Goal: Task Accomplishment & Management: Use online tool/utility

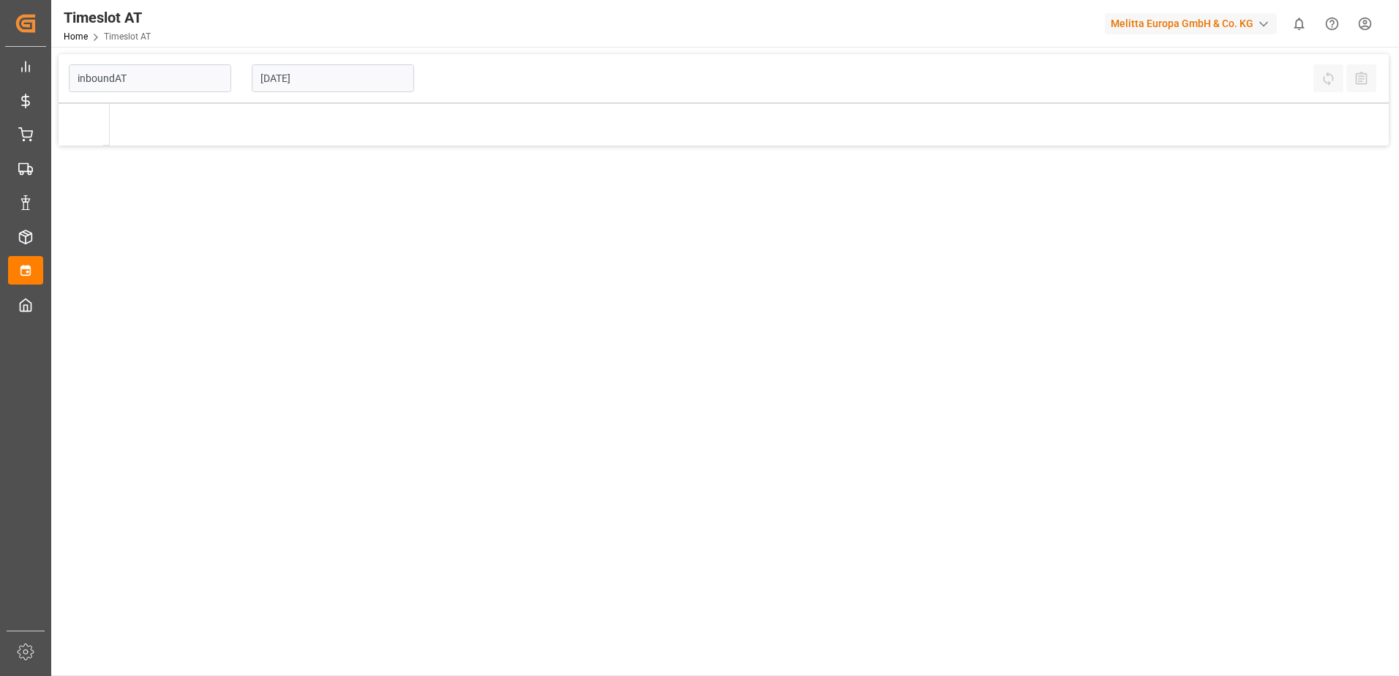
type input "Inbound AT"
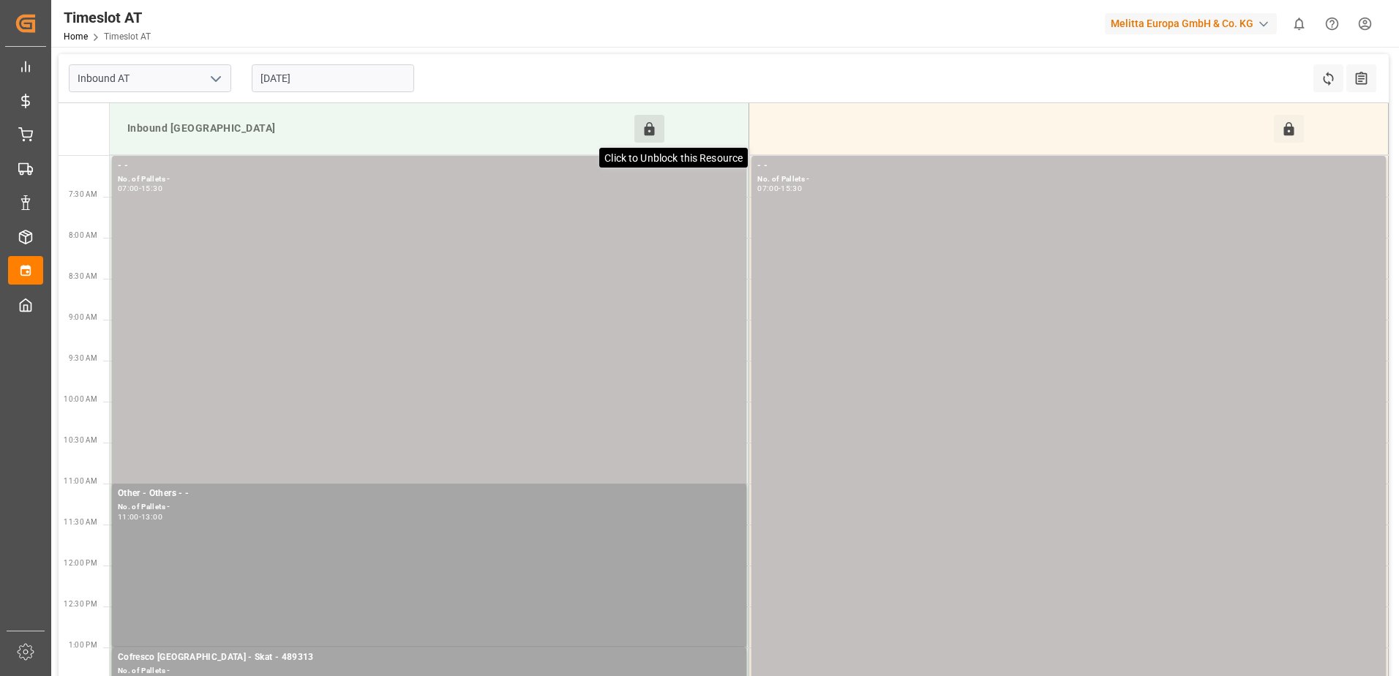
click at [645, 129] on icon at bounding box center [650, 128] width 10 height 13
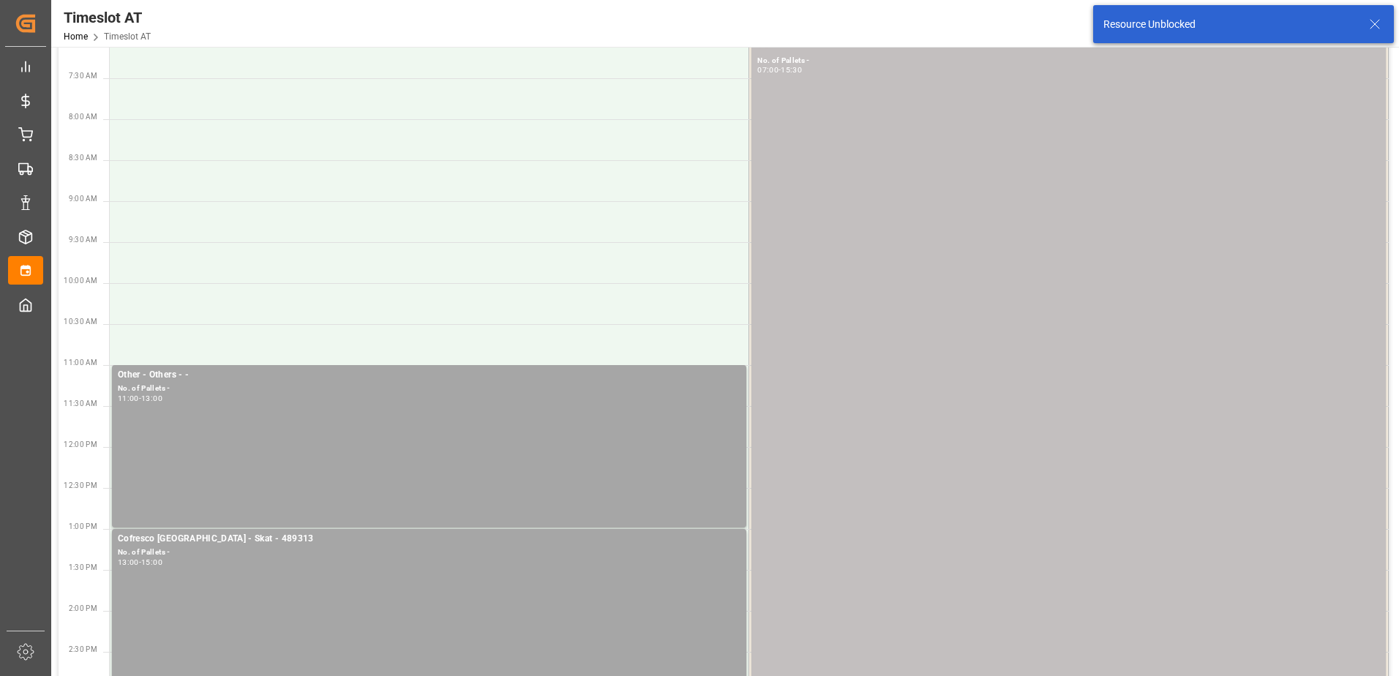
scroll to position [350, 0]
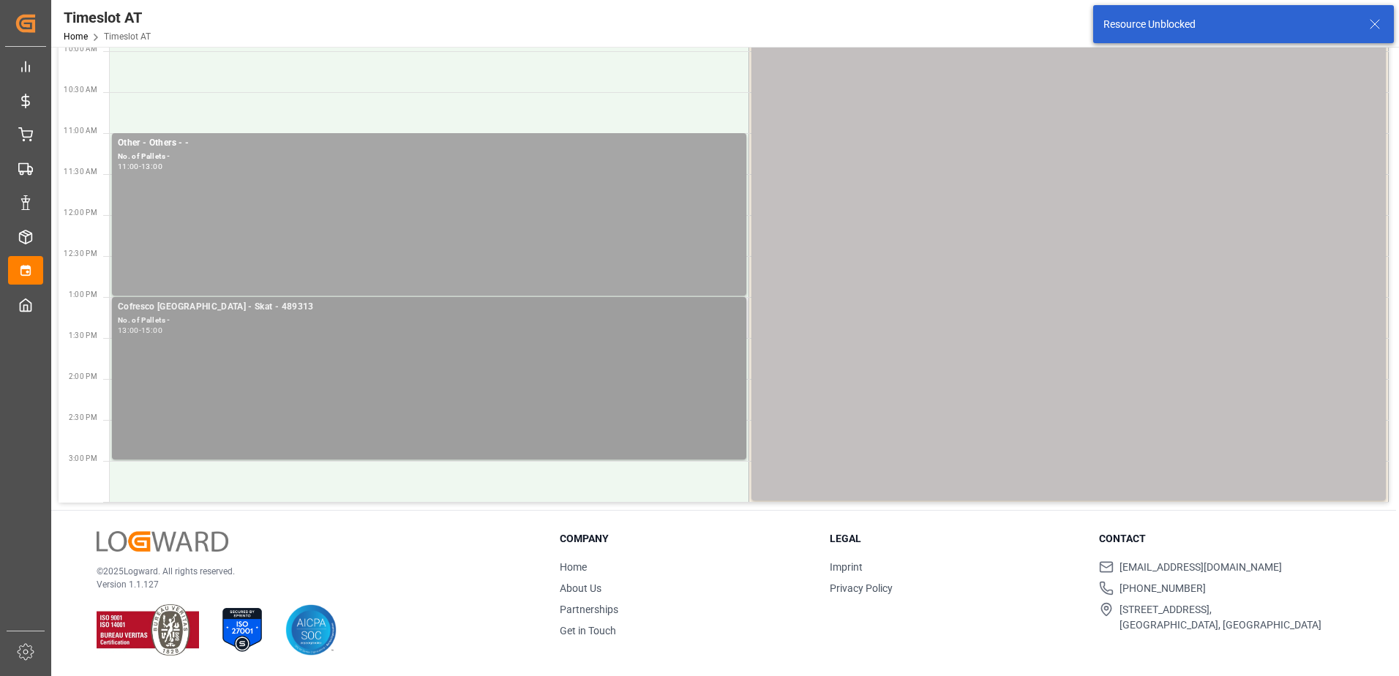
click at [315, 364] on div "Cofresco [GEOGRAPHIC_DATA] - Skat - 489313 No. of Pallets - 13:00 - 15:00" at bounding box center [429, 378] width 623 height 157
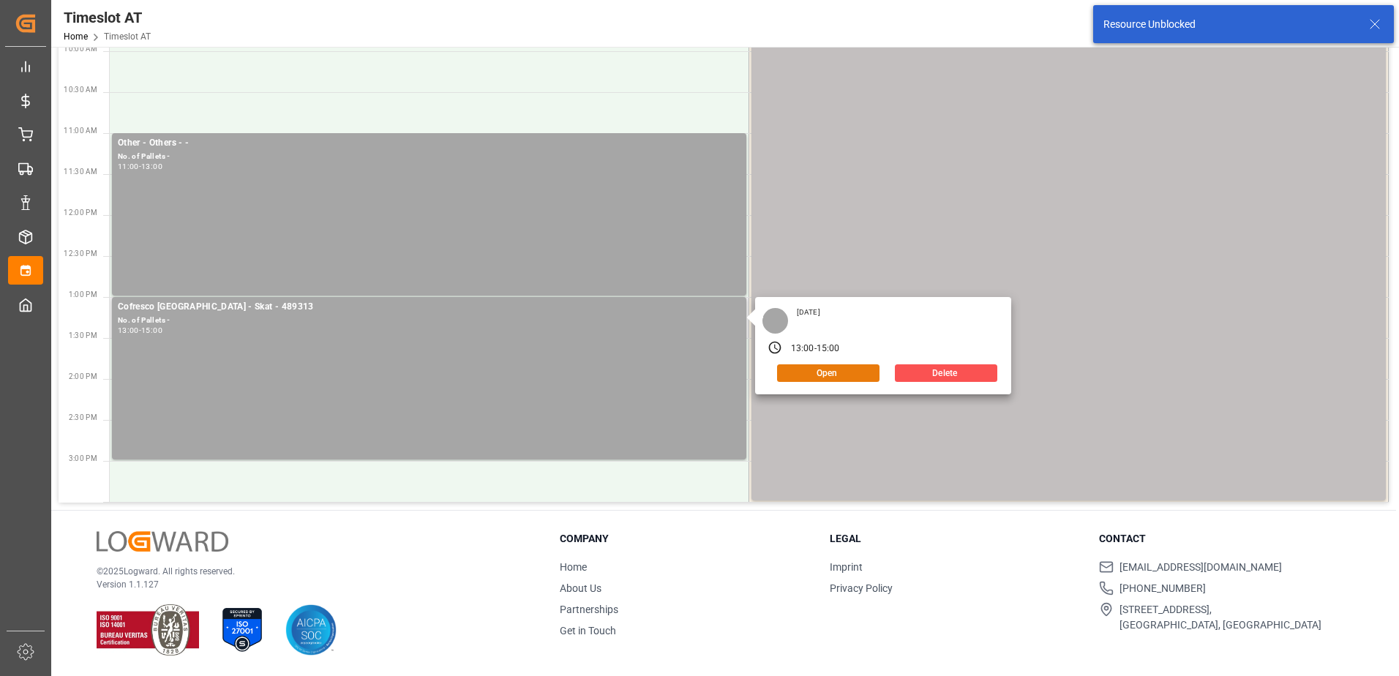
click at [855, 380] on button "Open" at bounding box center [828, 373] width 102 height 18
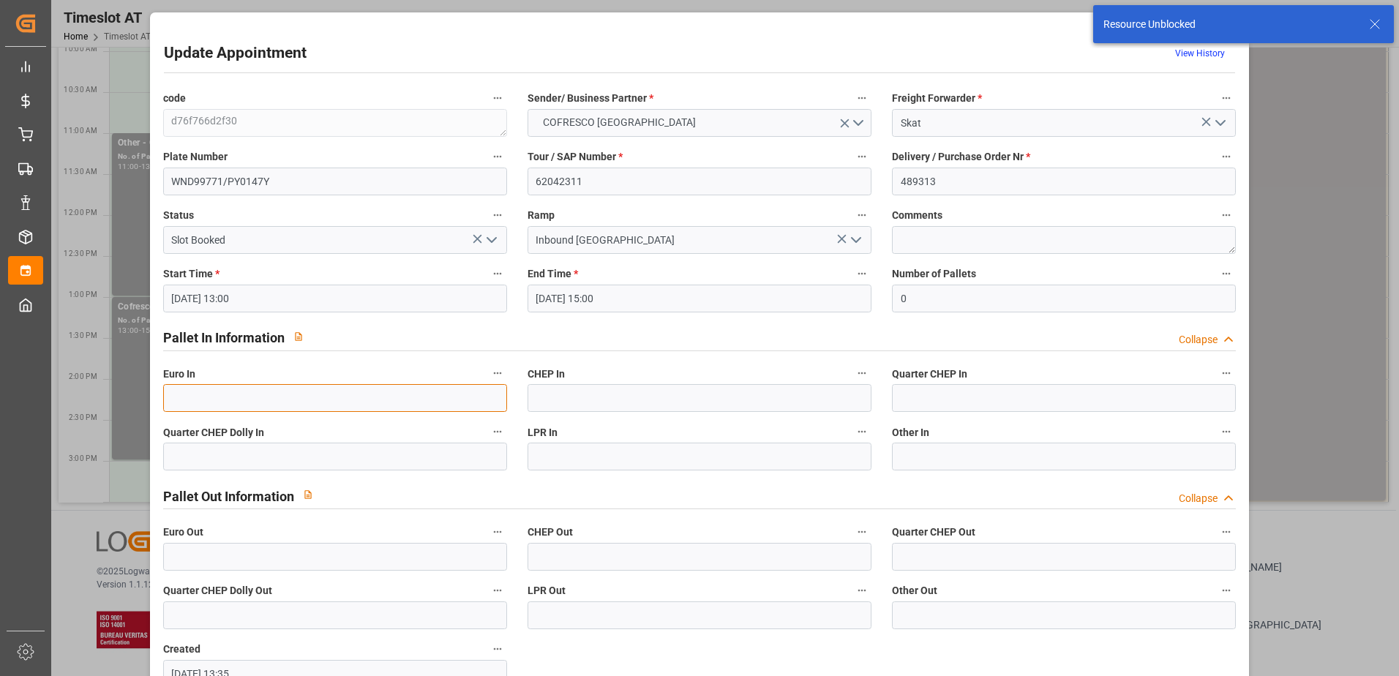
click at [252, 385] on input "text" at bounding box center [335, 398] width 344 height 28
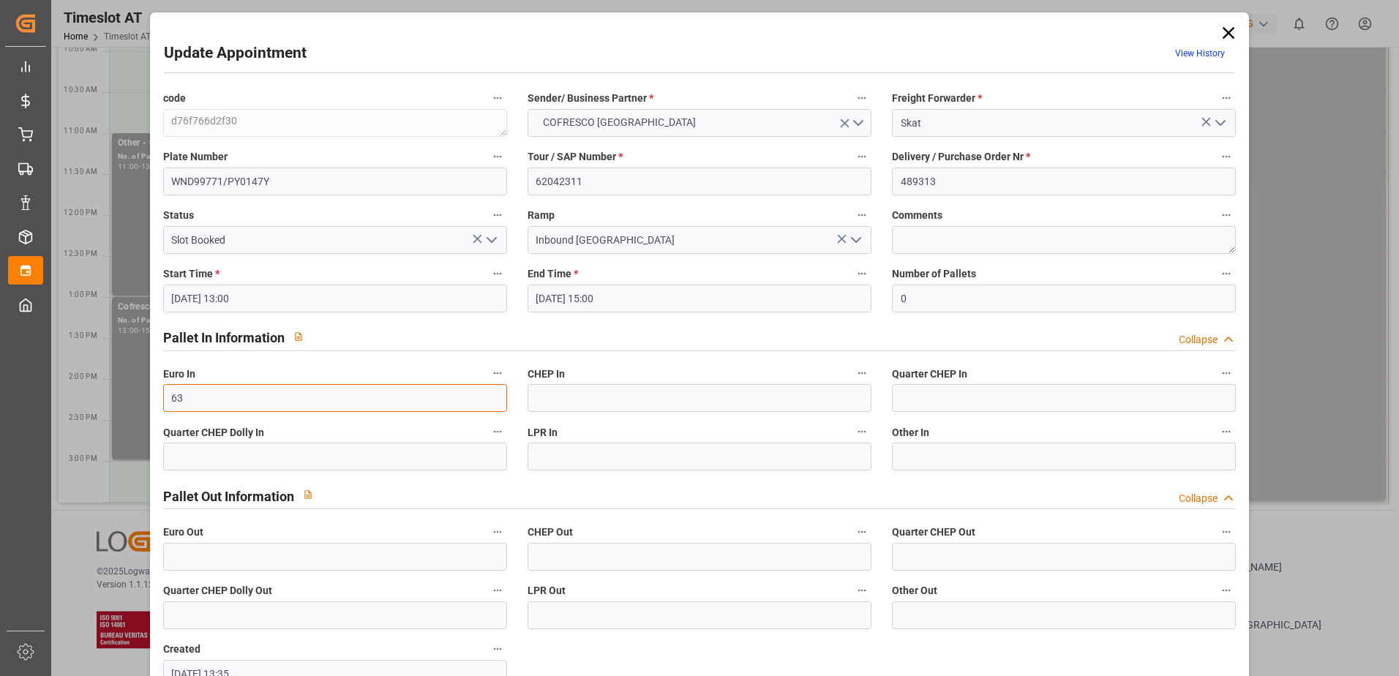
type input "63"
click at [1024, 299] on input "0" at bounding box center [1064, 299] width 344 height 28
type input "63"
click at [488, 239] on icon "open menu" at bounding box center [492, 240] width 18 height 18
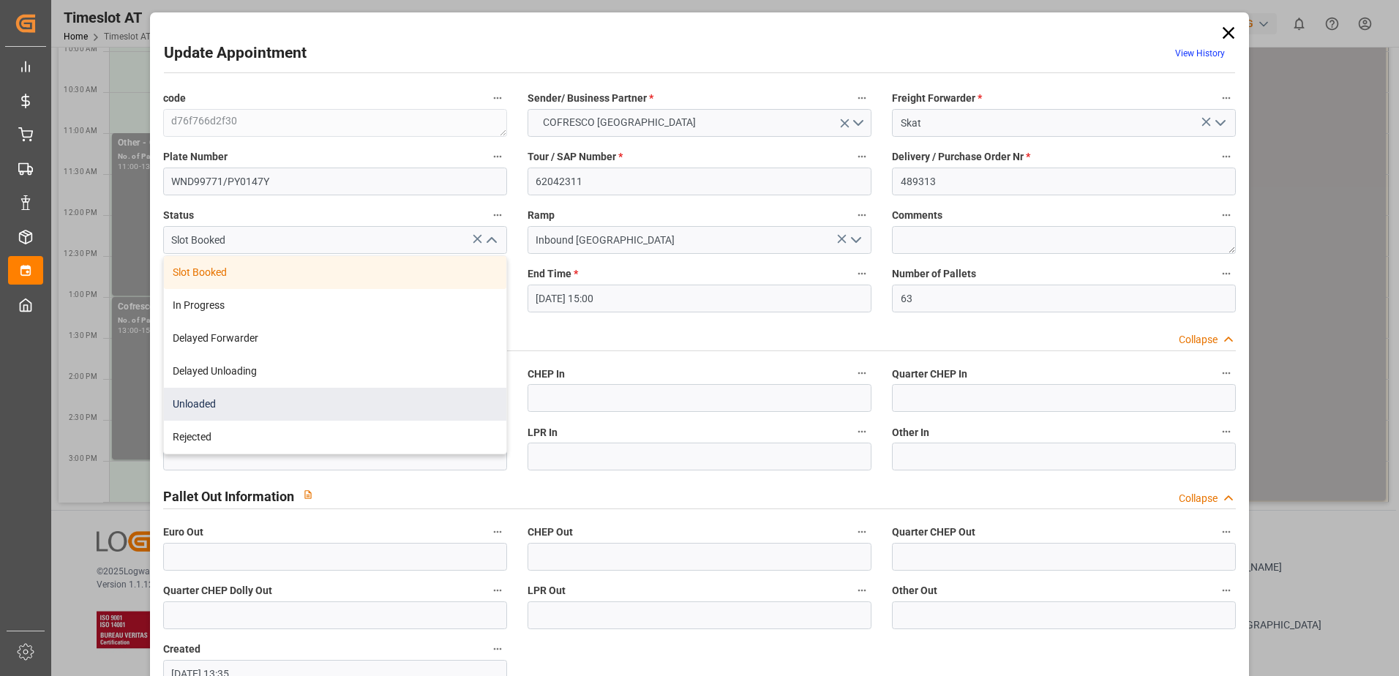
click at [293, 406] on div "Unloaded" at bounding box center [335, 404] width 342 height 33
type input "Unloaded"
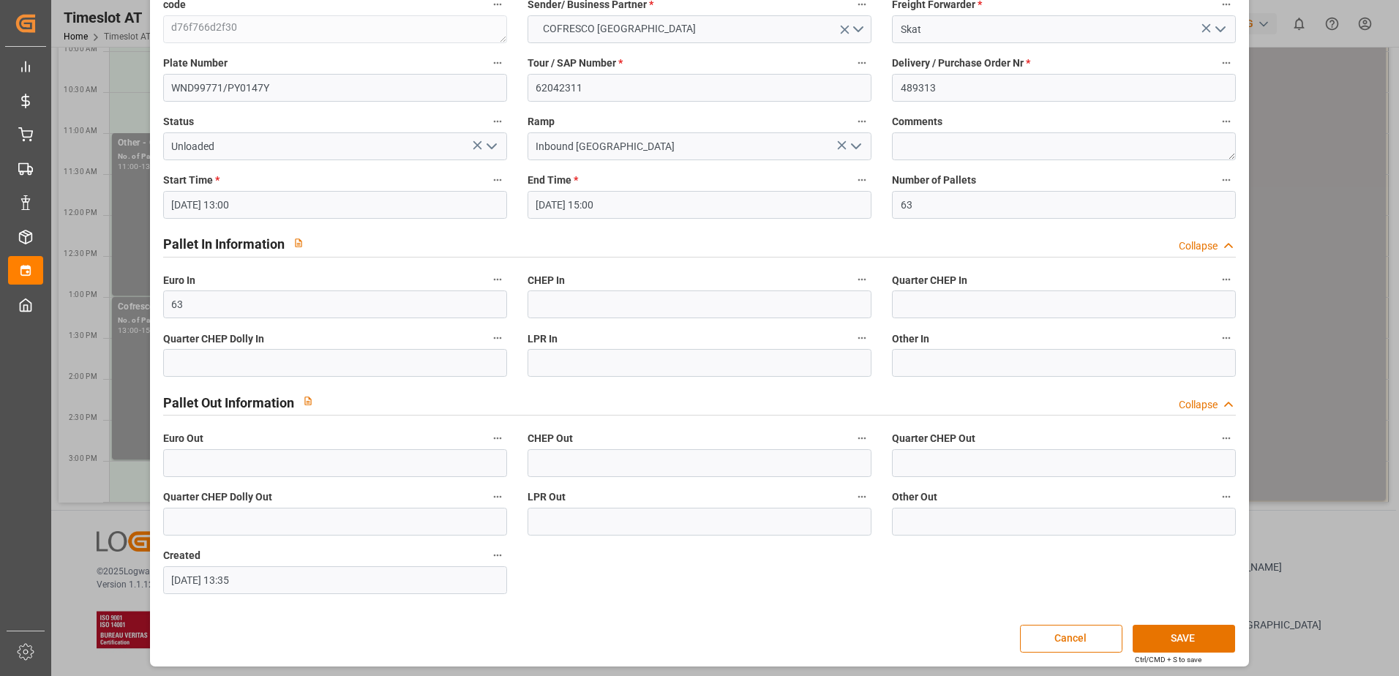
scroll to position [97, 0]
click at [1163, 632] on button "SAVE" at bounding box center [1184, 636] width 102 height 28
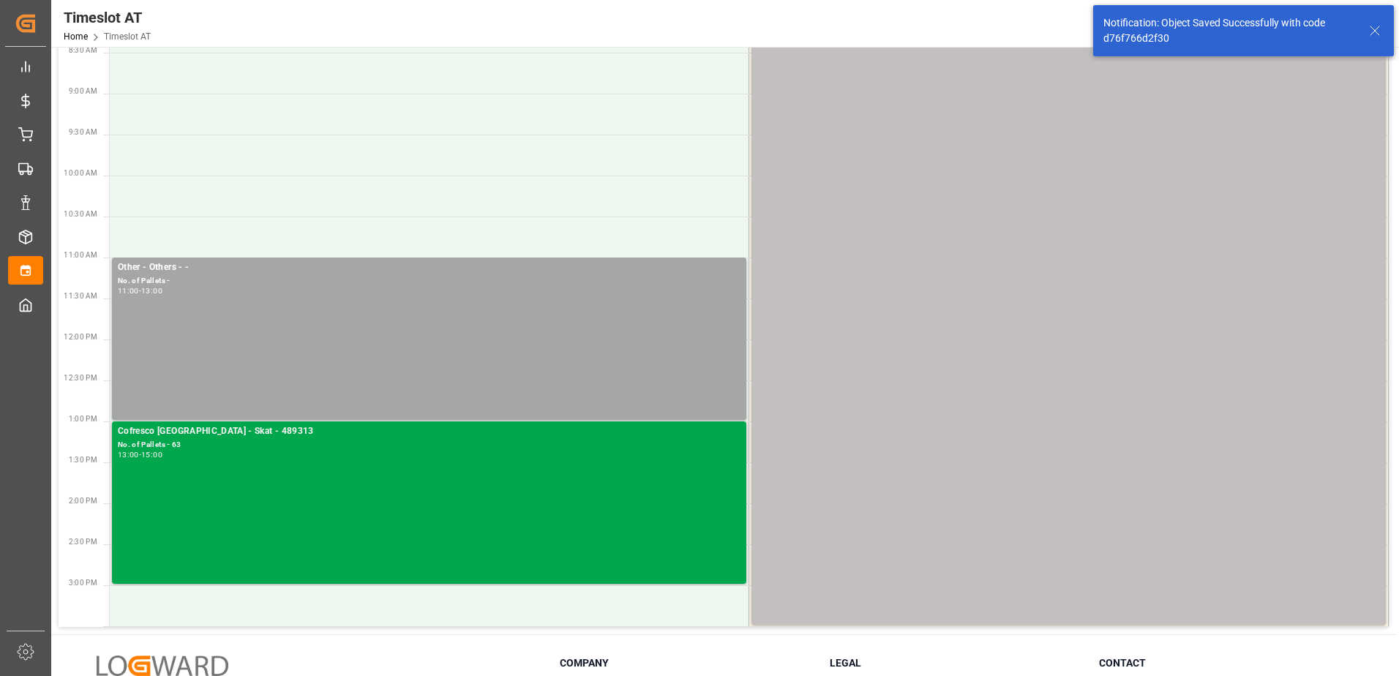
scroll to position [0, 0]
